Goal: Transaction & Acquisition: Purchase product/service

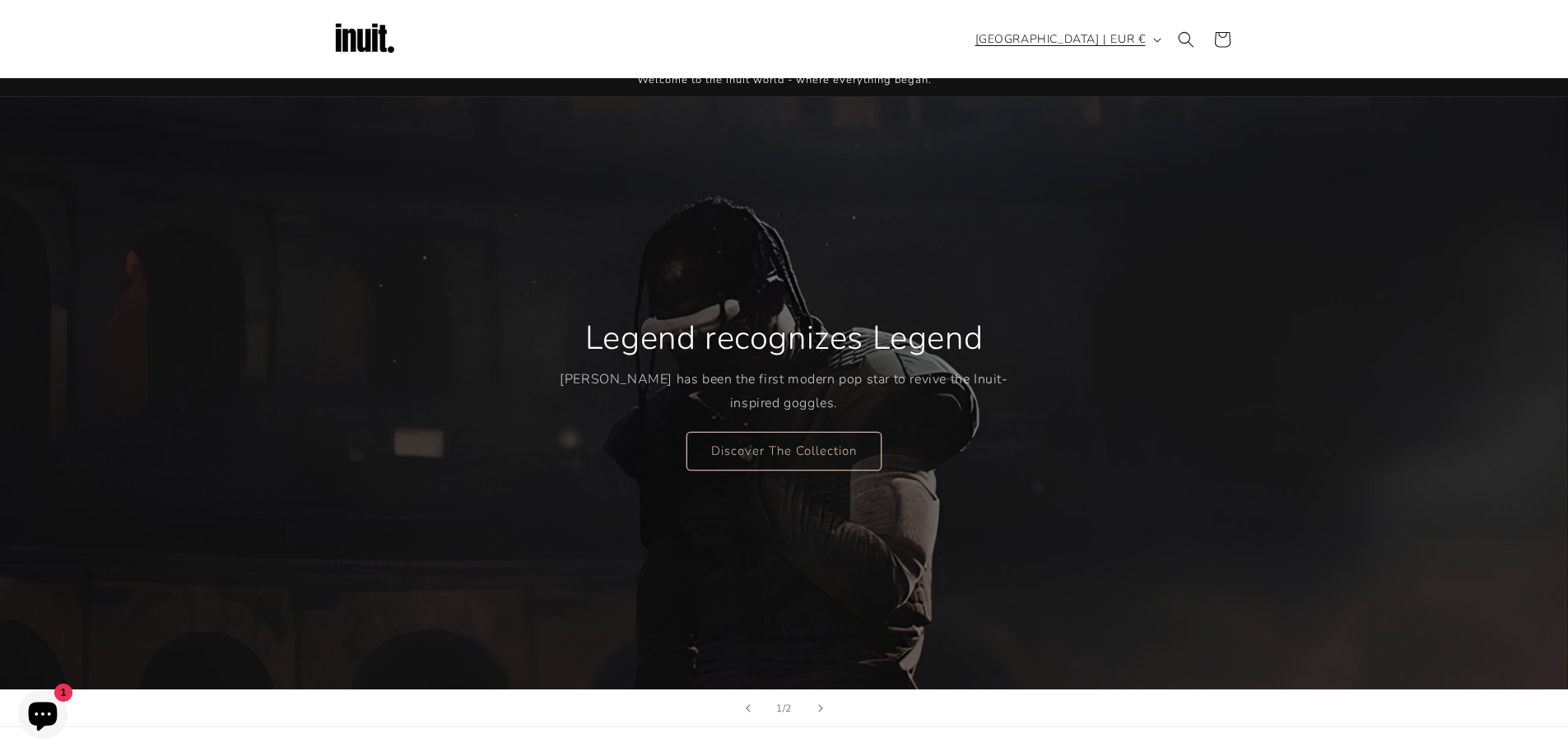
click at [1157, 39] on icon "button" at bounding box center [1157, 40] width 8 height 5
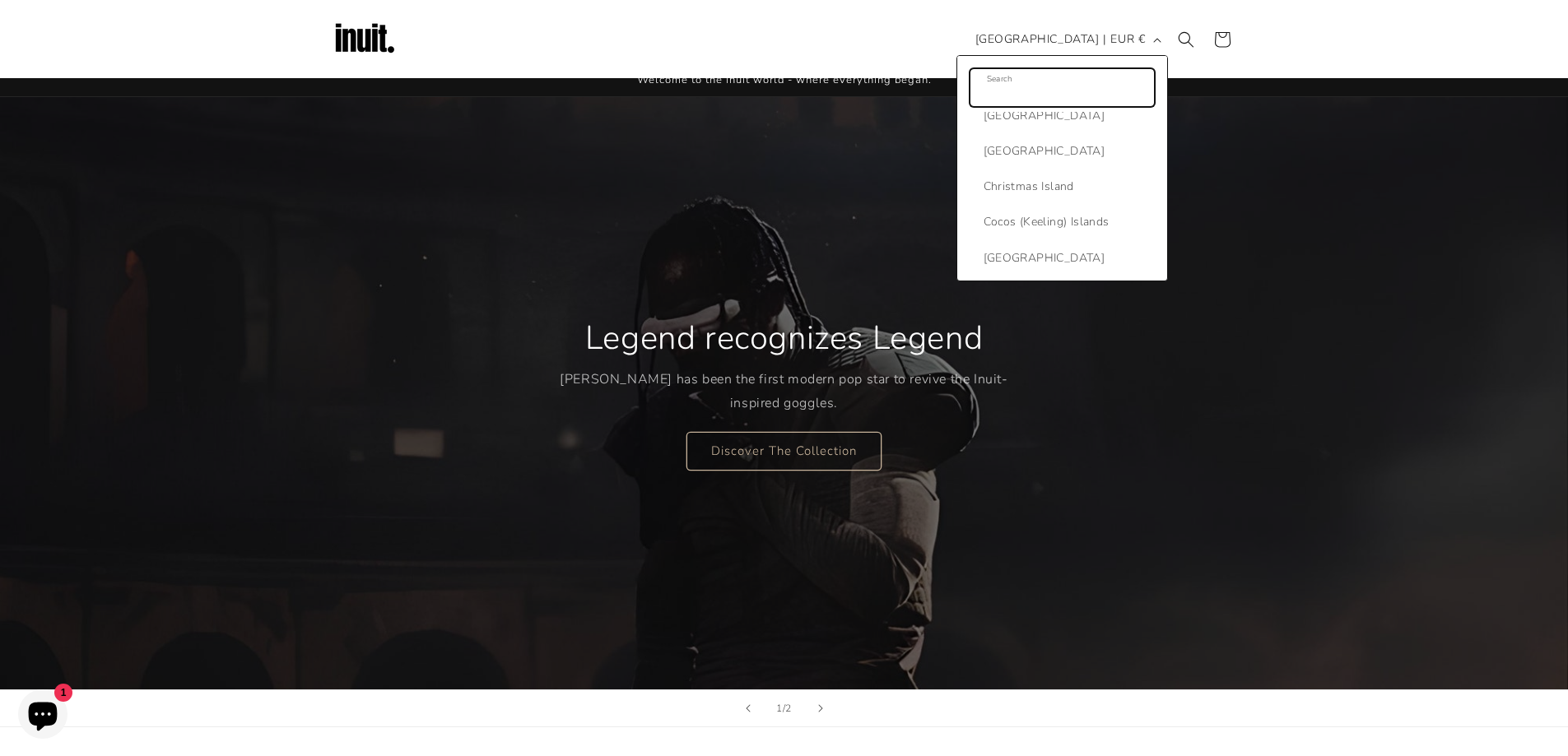
scroll to position [1564, 0]
click at [1061, 158] on span "[GEOGRAPHIC_DATA]" at bounding box center [1067, 155] width 167 height 21
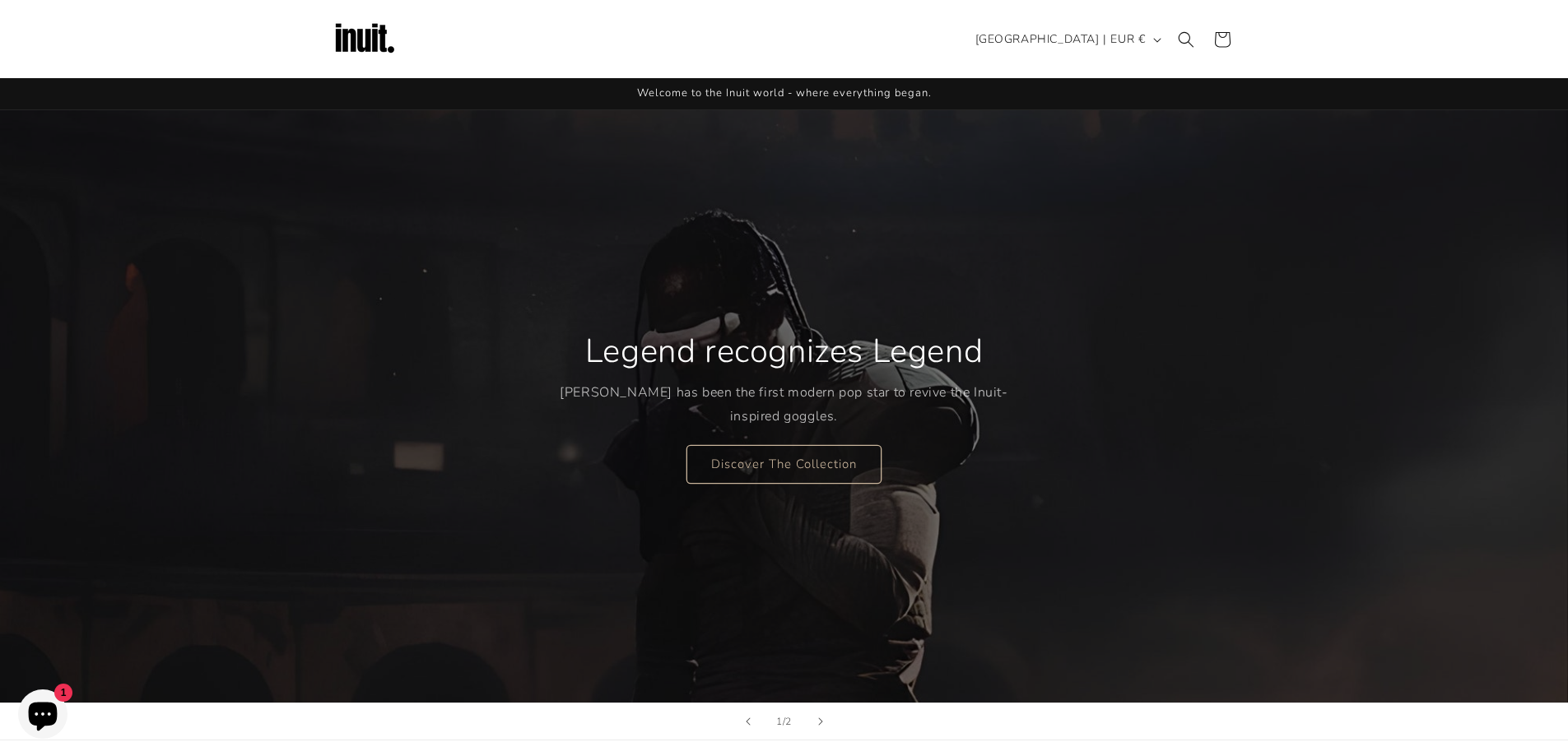
scroll to position [82, 0]
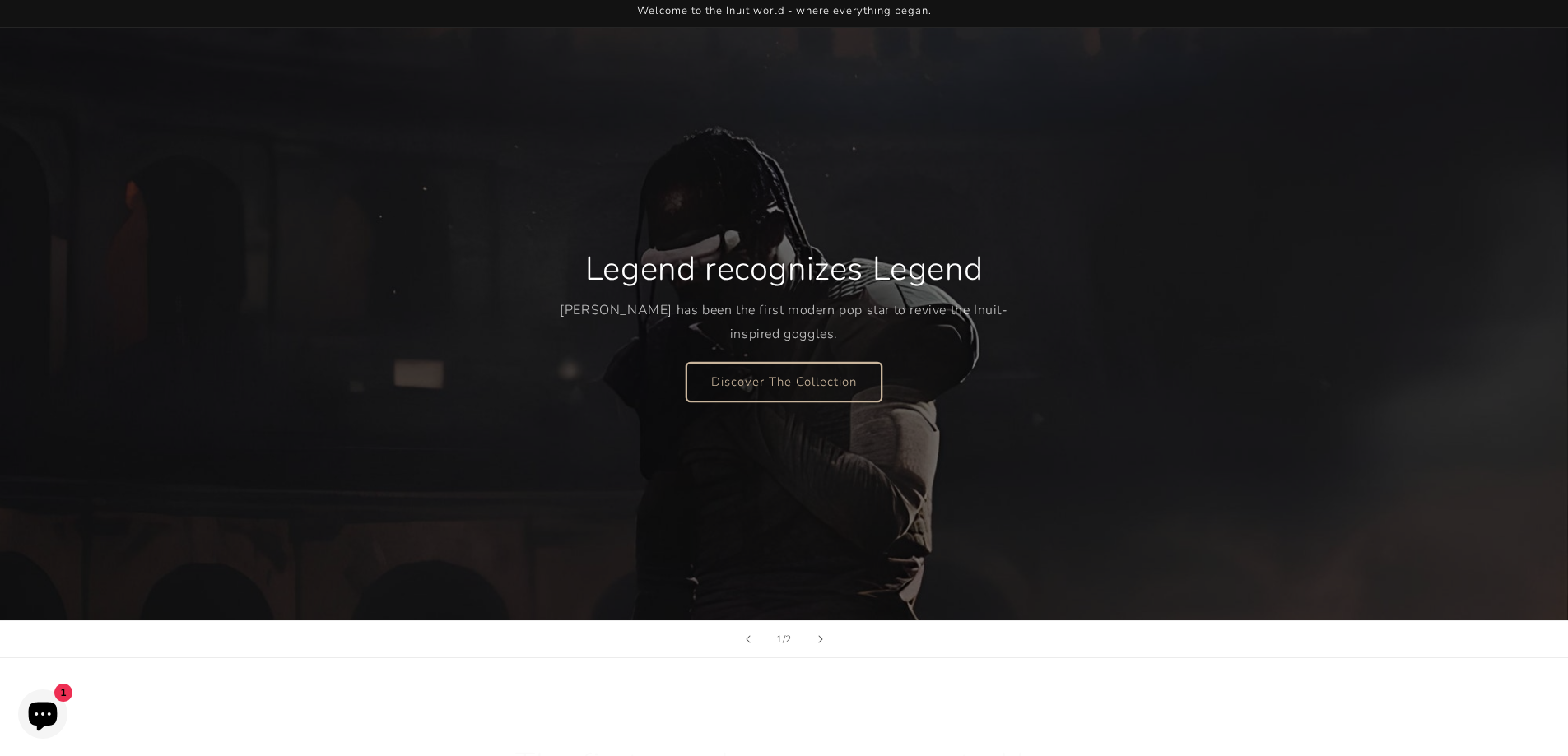
click at [763, 396] on link "Discover The Collection" at bounding box center [783, 382] width 195 height 39
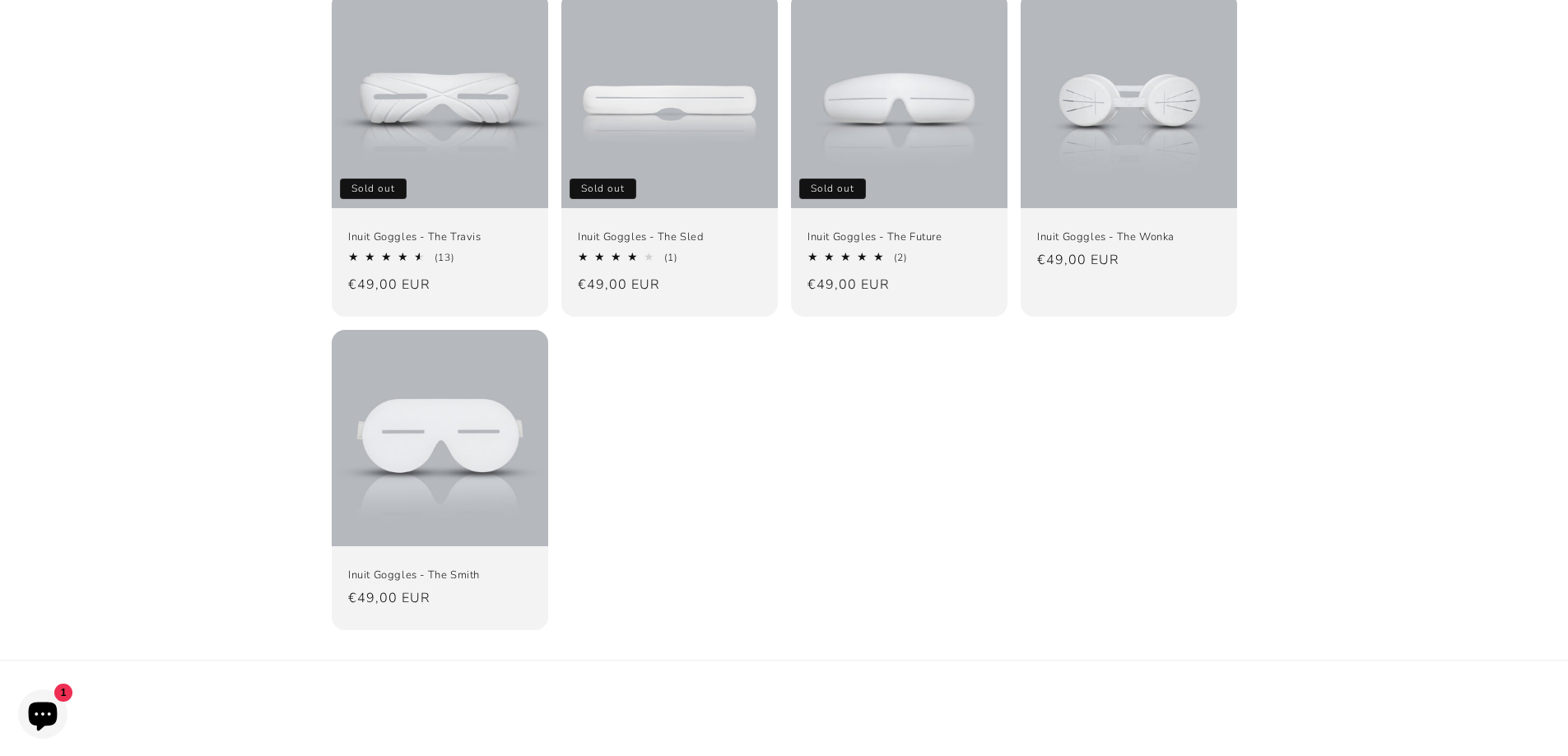
scroll to position [247, 0]
